Goal: Check status: Check status

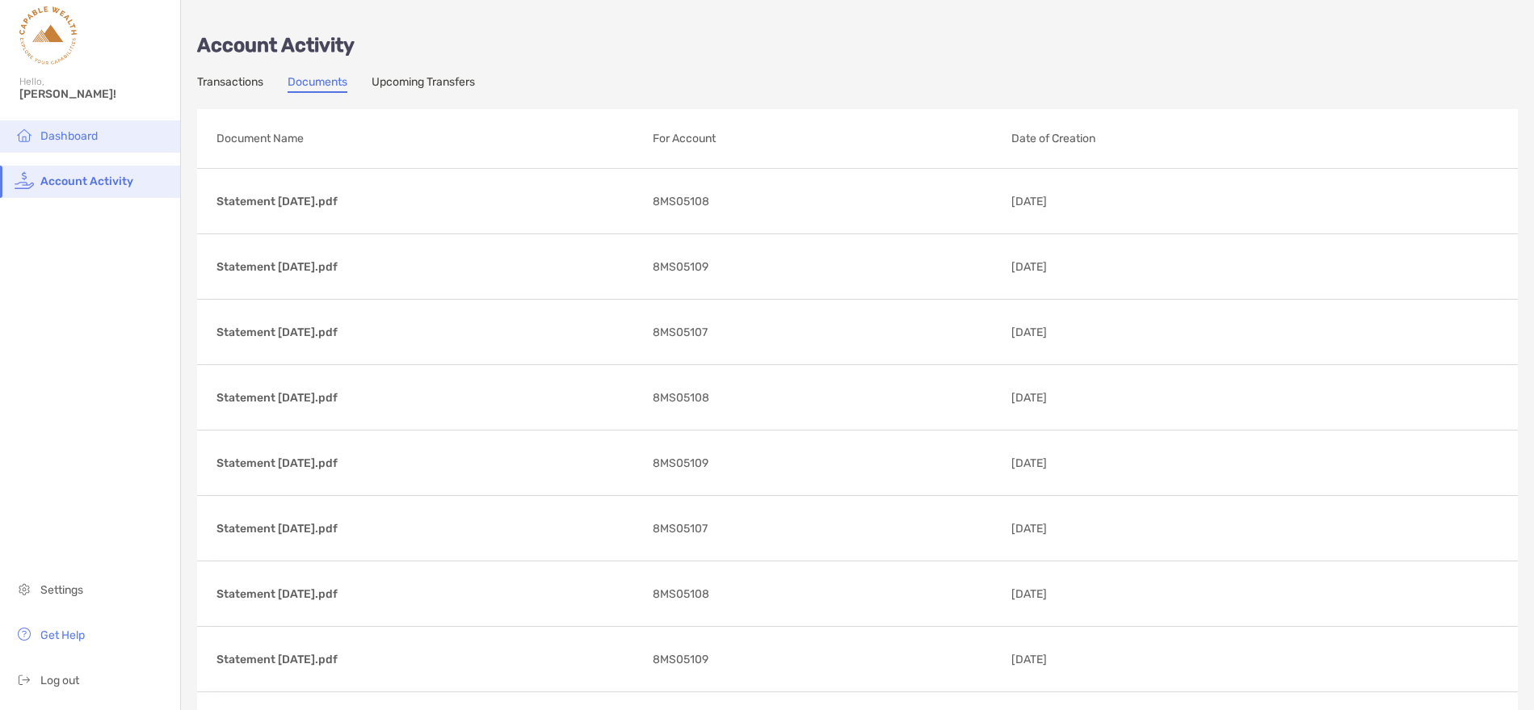
click at [78, 136] on span "Dashboard" at bounding box center [68, 136] width 57 height 14
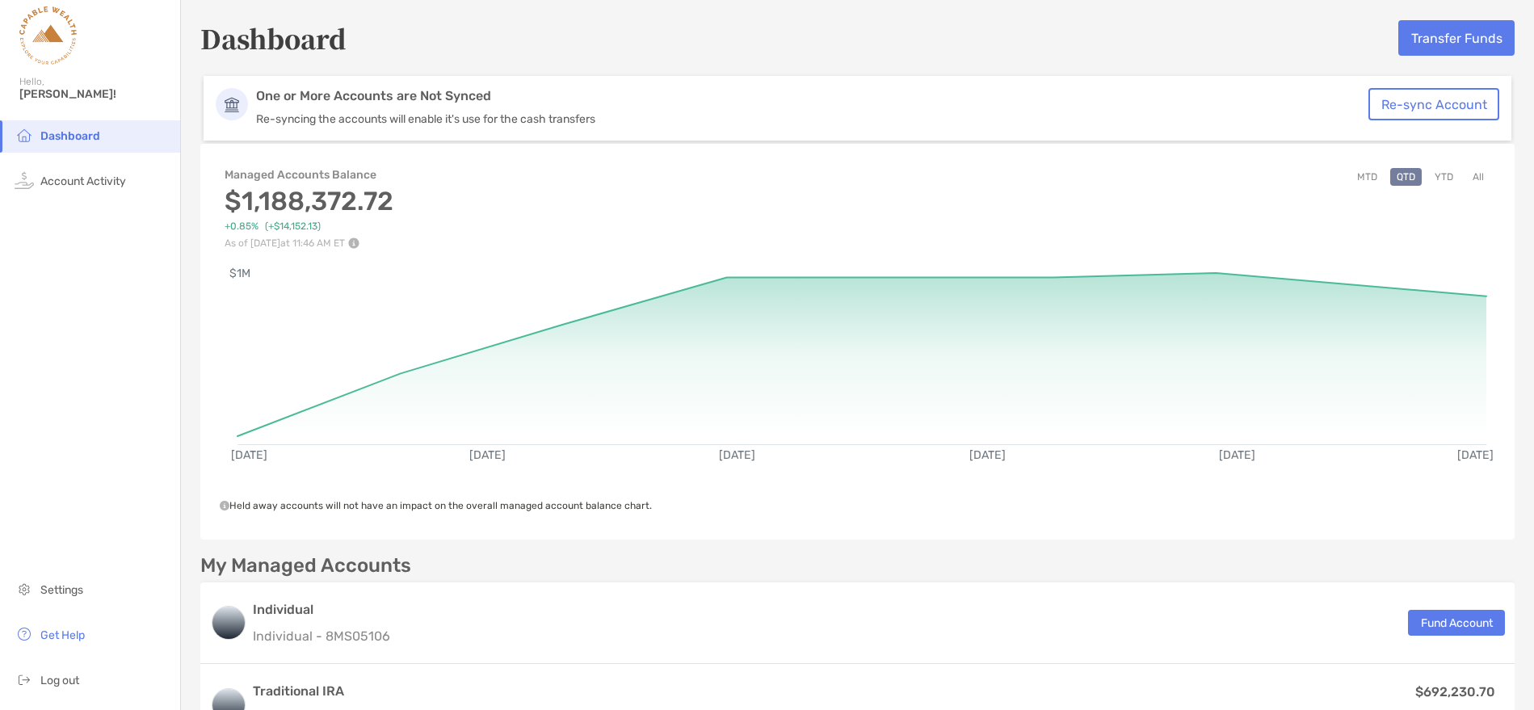
click at [1438, 180] on button "YTD" at bounding box center [1443, 177] width 31 height 18
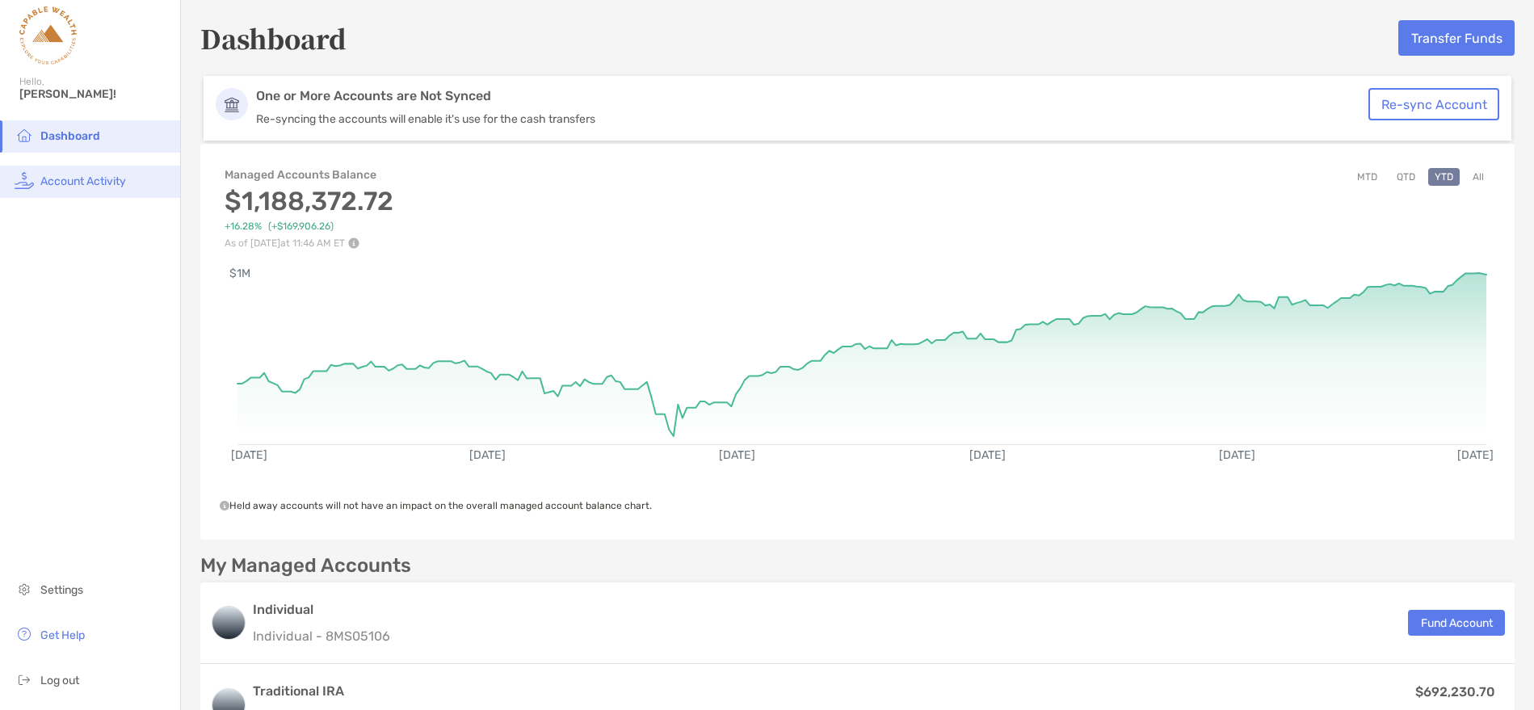
click at [98, 174] on span "Account Activity" at bounding box center [83, 181] width 86 height 14
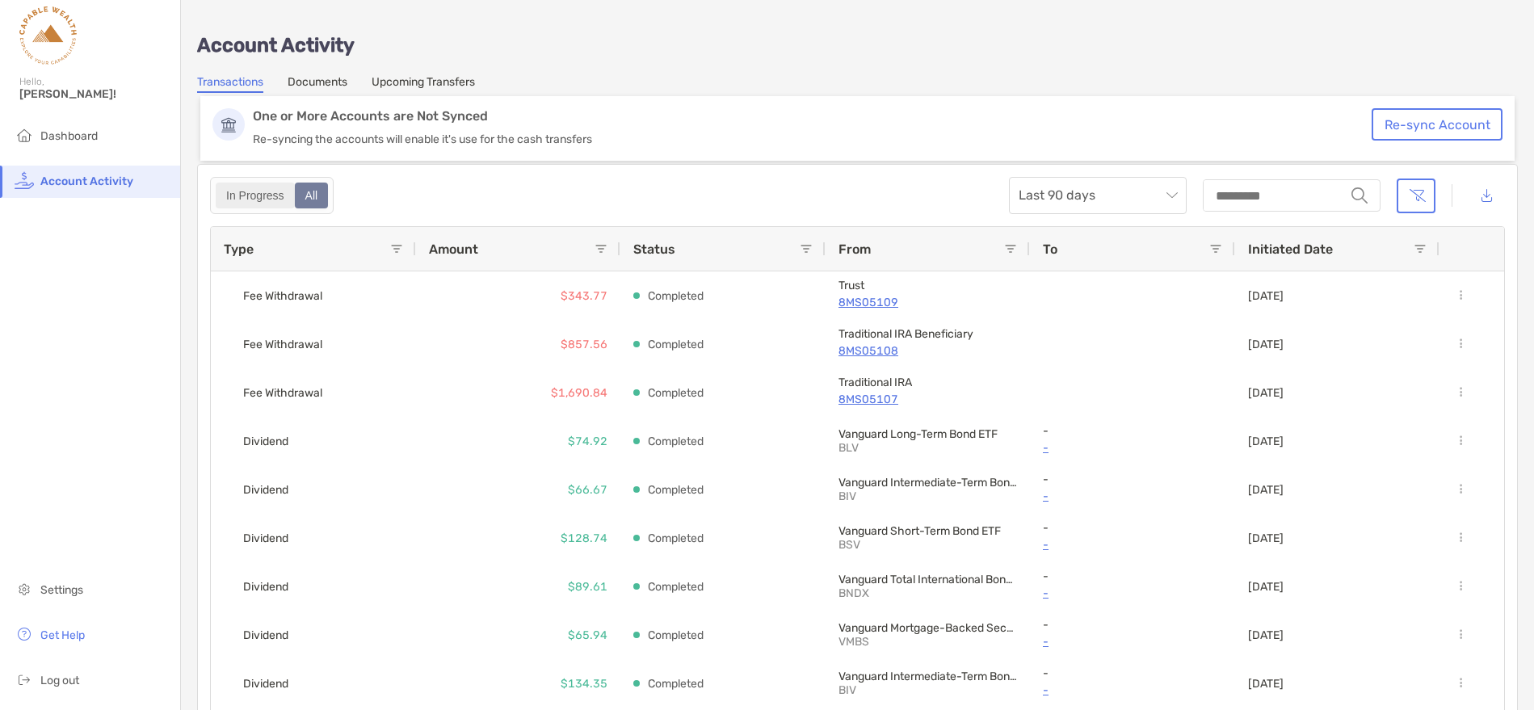
click at [251, 194] on div "In Progress" at bounding box center [255, 195] width 76 height 23
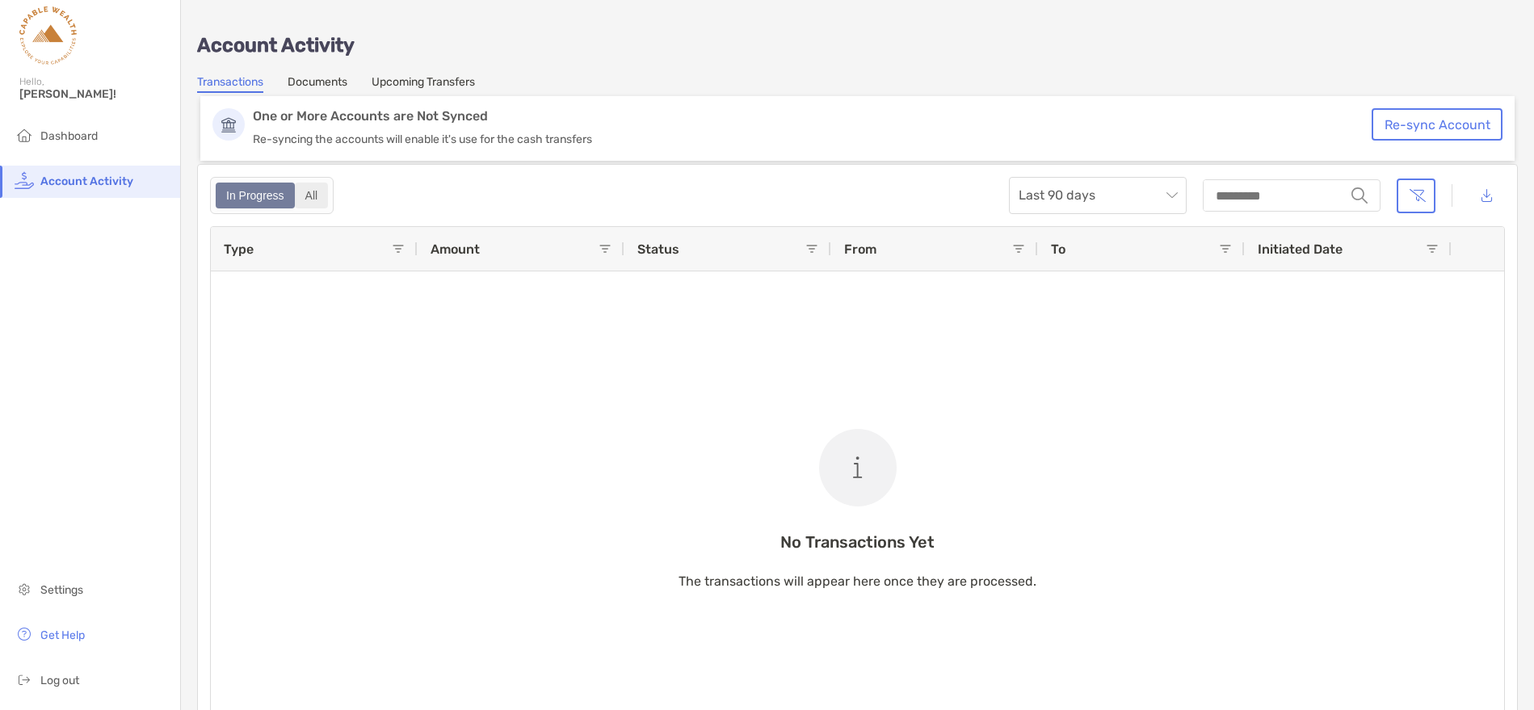
click at [311, 188] on div "All" at bounding box center [311, 195] width 31 height 23
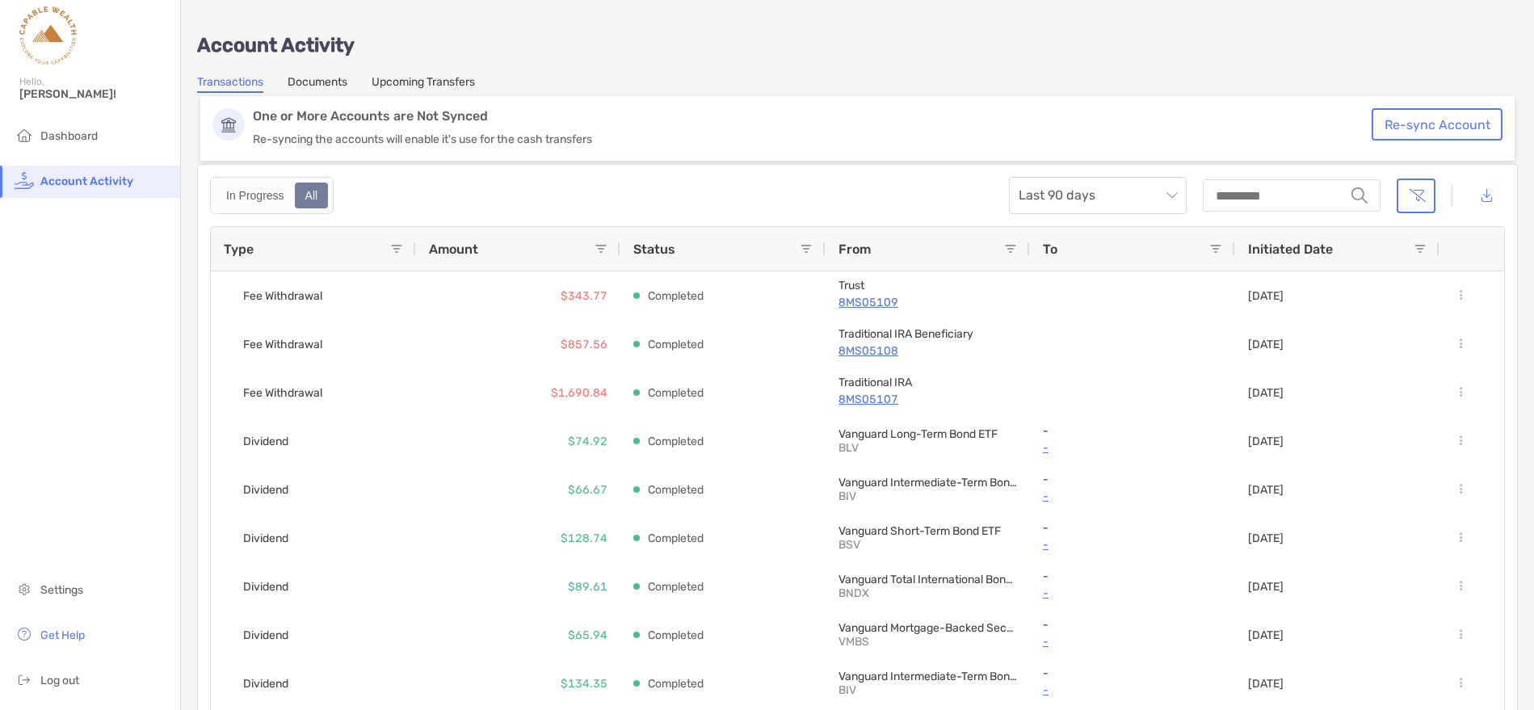
click at [1439, 122] on button "Re-sync Account" at bounding box center [1436, 124] width 131 height 32
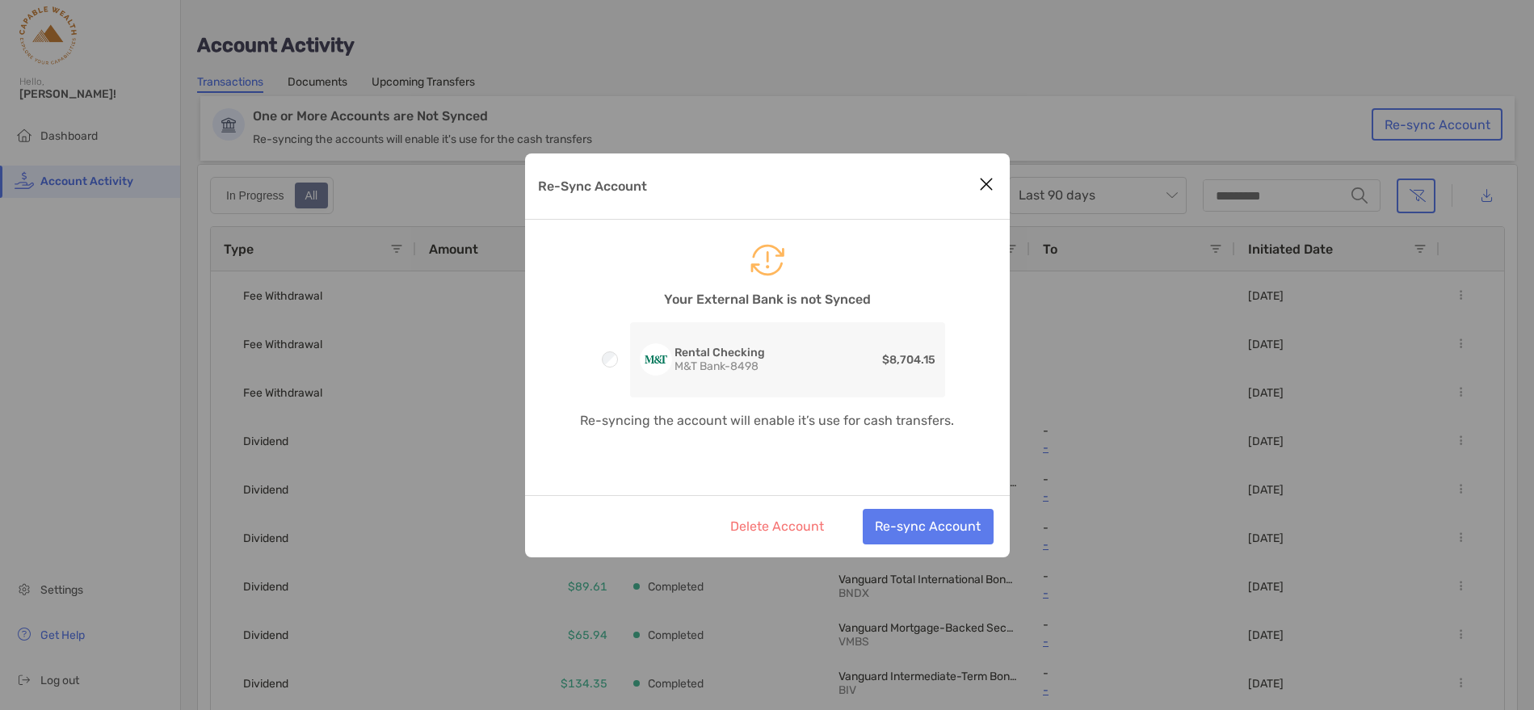
click at [984, 187] on icon "Close modal" at bounding box center [986, 183] width 15 height 19
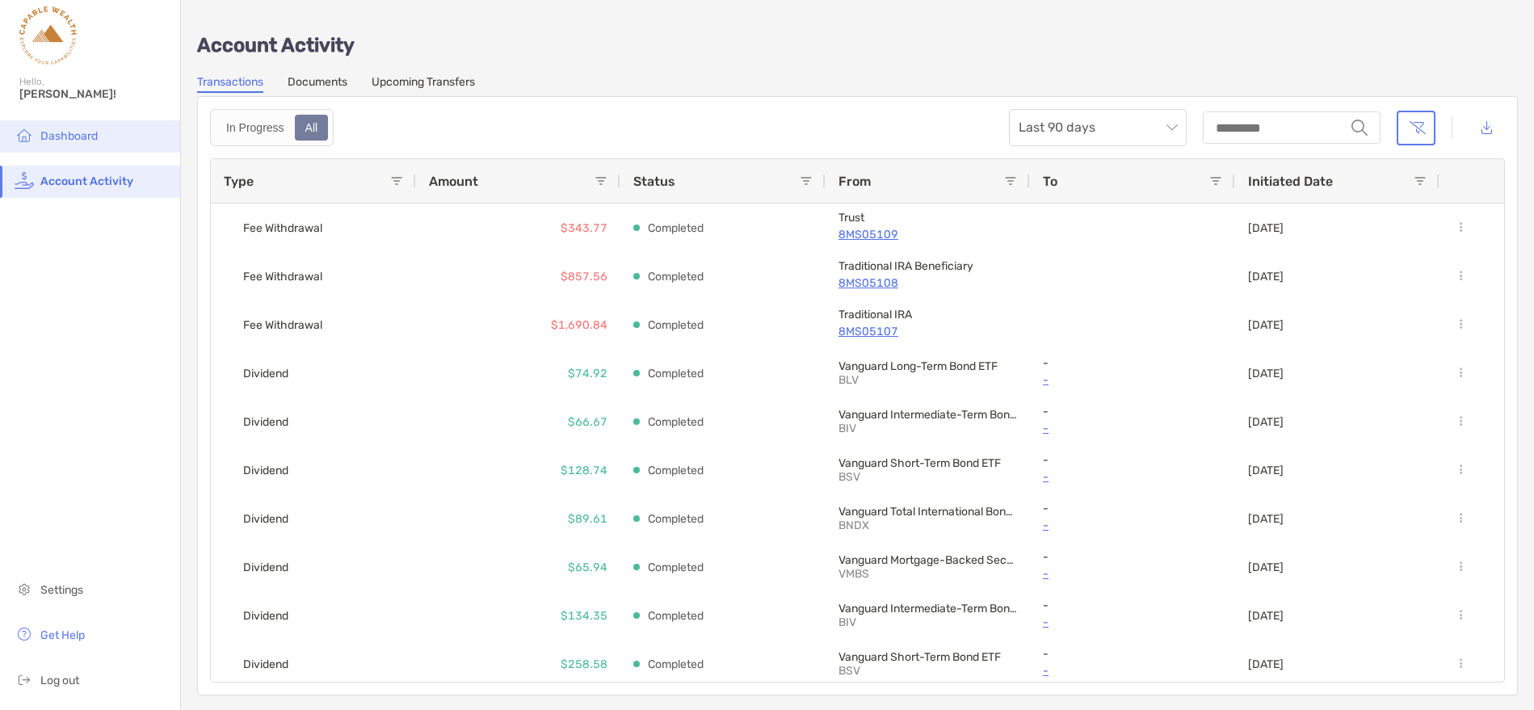
click at [77, 132] on span "Dashboard" at bounding box center [68, 136] width 57 height 14
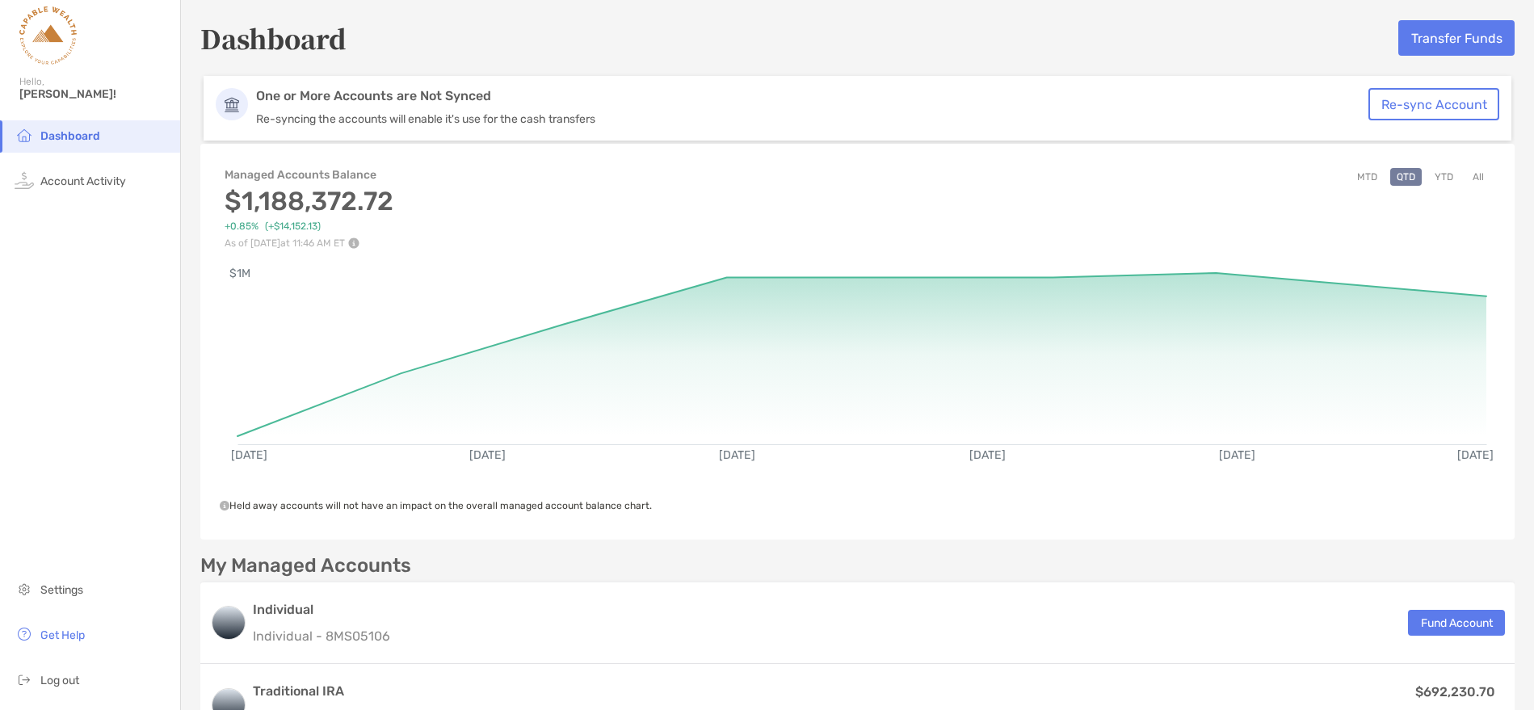
click at [1469, 175] on button "All" at bounding box center [1478, 177] width 24 height 18
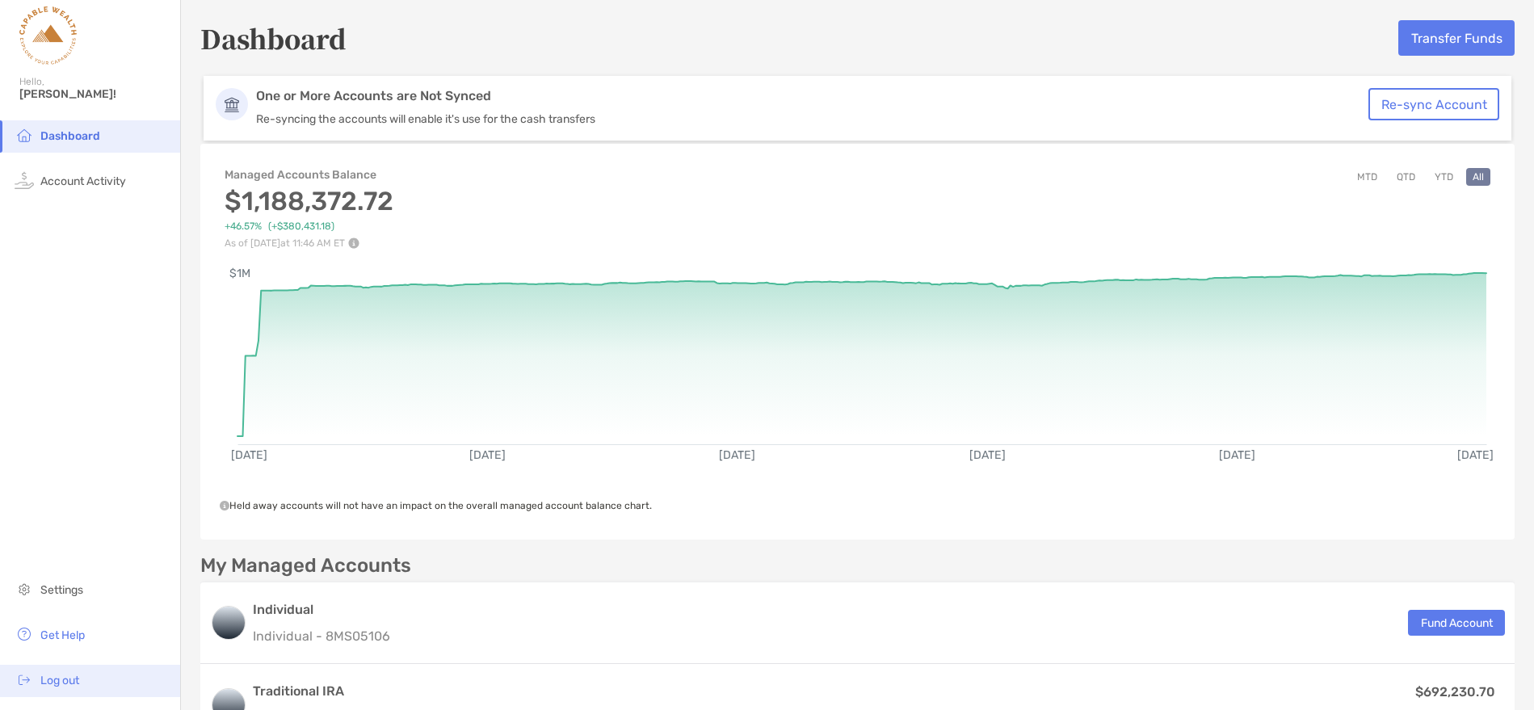
click at [70, 685] on span "Log out" at bounding box center [59, 681] width 39 height 14
